Goal: Use online tool/utility: Utilize a website feature to perform a specific function

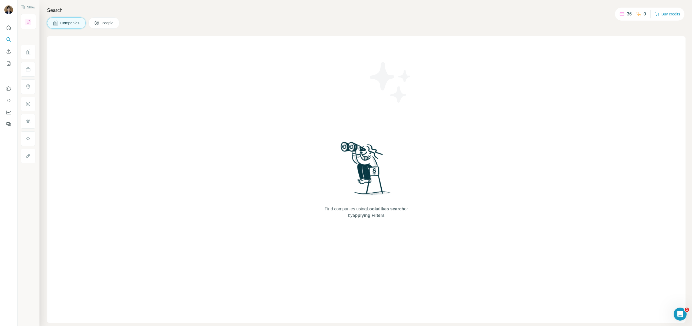
click at [627, 15] on p "36" at bounding box center [629, 14] width 5 height 6
click at [486, 13] on h4 "Search" at bounding box center [366, 10] width 639 height 8
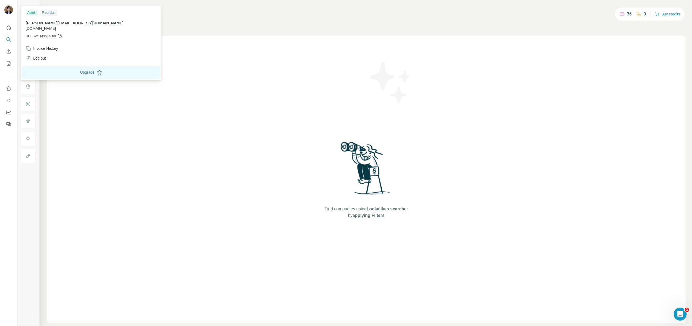
click at [52, 67] on button "Upgrade" at bounding box center [91, 72] width 138 height 13
